Goal: Task Accomplishment & Management: Complete application form

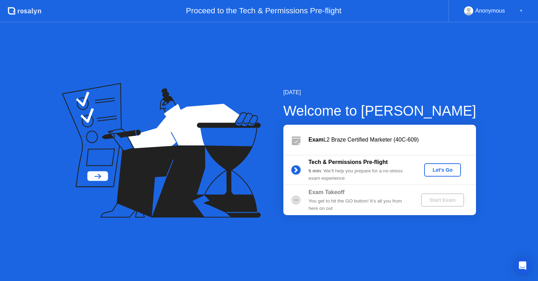
click at [436, 172] on div "Let's Go" at bounding box center [442, 170] width 31 height 6
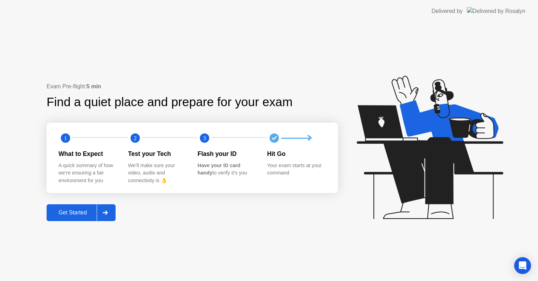
click at [76, 213] on div "Get Started" at bounding box center [73, 213] width 48 height 6
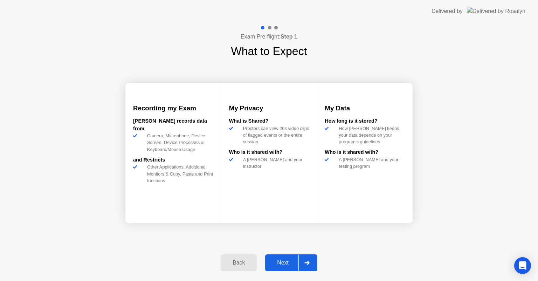
click at [284, 265] on div "Next" at bounding box center [282, 263] width 31 height 6
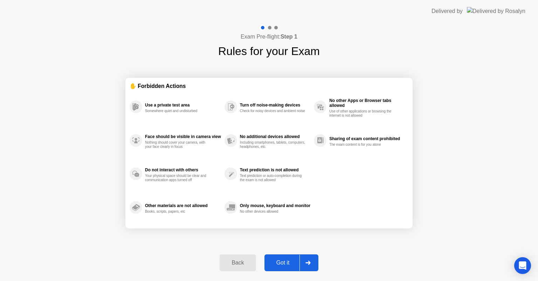
click at [284, 265] on div "Got it" at bounding box center [283, 263] width 33 height 6
select select "**********"
select select "*******"
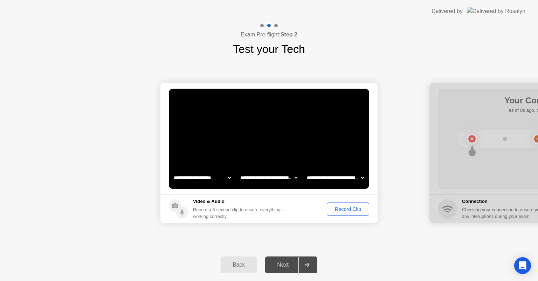
click at [339, 211] on div "Record Clip" at bounding box center [348, 209] width 38 height 6
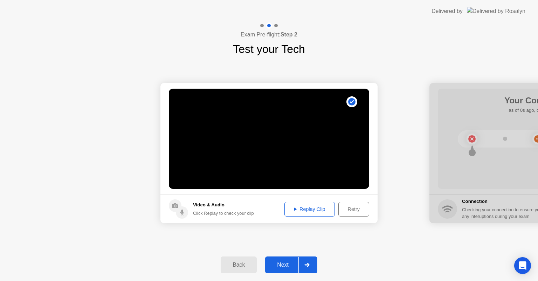
click at [276, 264] on div "Next" at bounding box center [282, 265] width 31 height 6
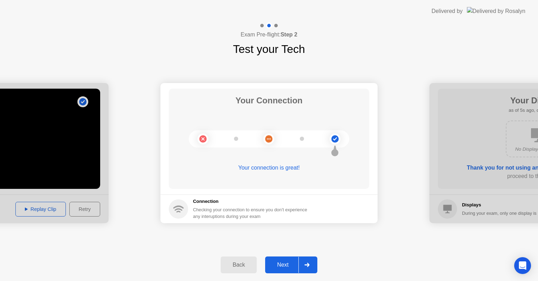
click at [308, 263] on icon at bounding box center [307, 265] width 5 height 4
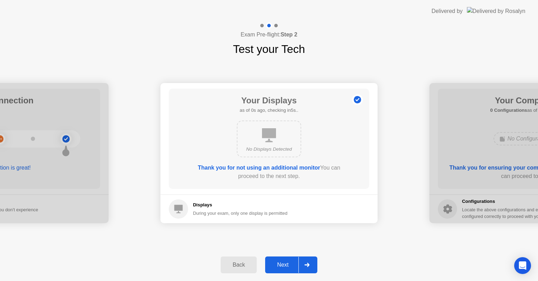
click at [305, 266] on icon at bounding box center [307, 265] width 5 height 4
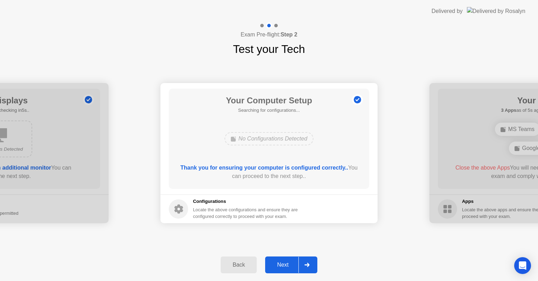
click at [285, 264] on div "Next" at bounding box center [282, 265] width 31 height 6
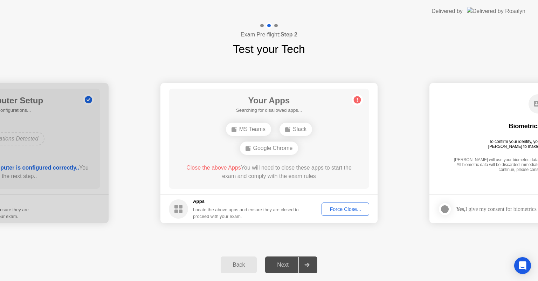
click at [336, 215] on button "Force Close..." at bounding box center [346, 209] width 48 height 13
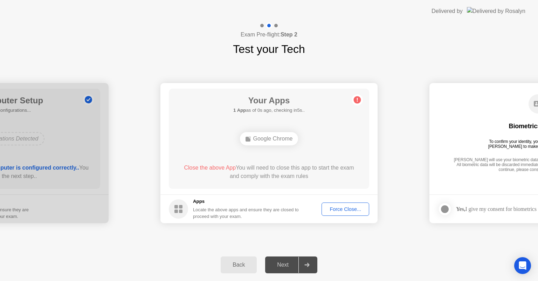
click at [305, 183] on div "Close the above App You will need to close this app to start the exam and compl…" at bounding box center [269, 174] width 181 height 20
click at [329, 207] on div "Force Close..." at bounding box center [345, 209] width 43 height 6
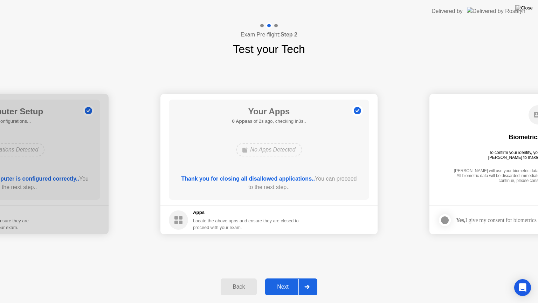
click at [273, 281] on div "Next" at bounding box center [282, 287] width 31 height 6
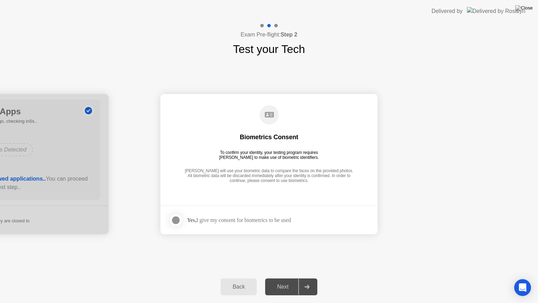
click at [180, 222] on div at bounding box center [176, 220] width 8 height 8
click at [278, 281] on div "Next" at bounding box center [282, 287] width 31 height 6
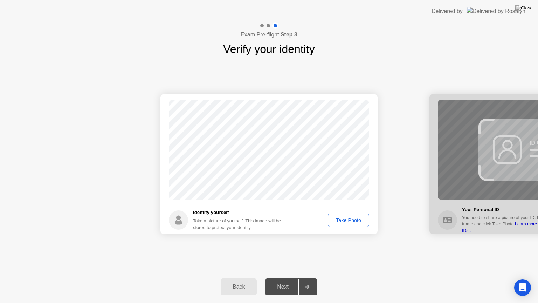
click at [356, 220] on div "Take Photo" at bounding box center [349, 220] width 36 height 6
click at [280, 281] on div "Next" at bounding box center [282, 287] width 31 height 6
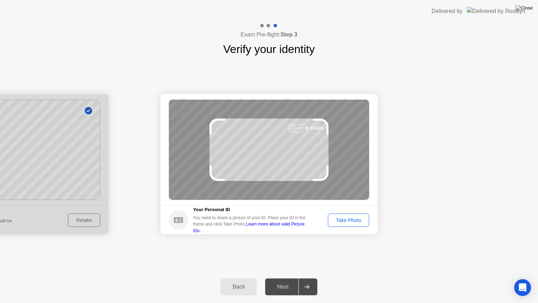
drag, startPoint x: 326, startPoint y: 232, endPoint x: 382, endPoint y: 224, distance: 56.3
click at [362, 219] on div "Take Photo" at bounding box center [349, 220] width 36 height 6
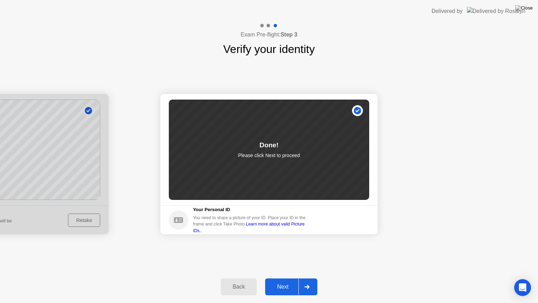
click at [282, 281] on div "Next" at bounding box center [282, 287] width 31 height 6
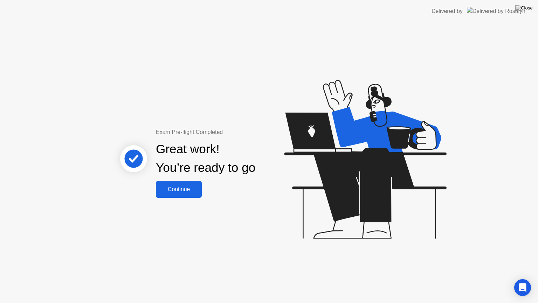
click at [184, 184] on button "Continue" at bounding box center [179, 189] width 46 height 17
